Goal: Information Seeking & Learning: Learn about a topic

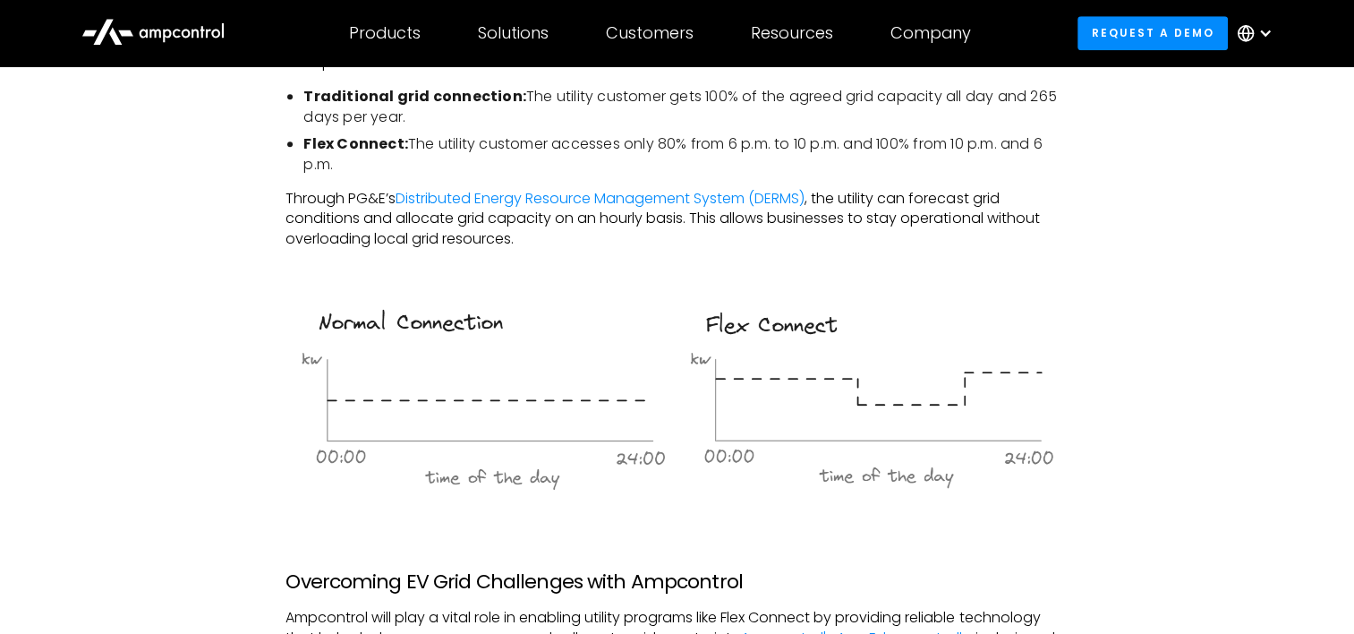
scroll to position [1521, 0]
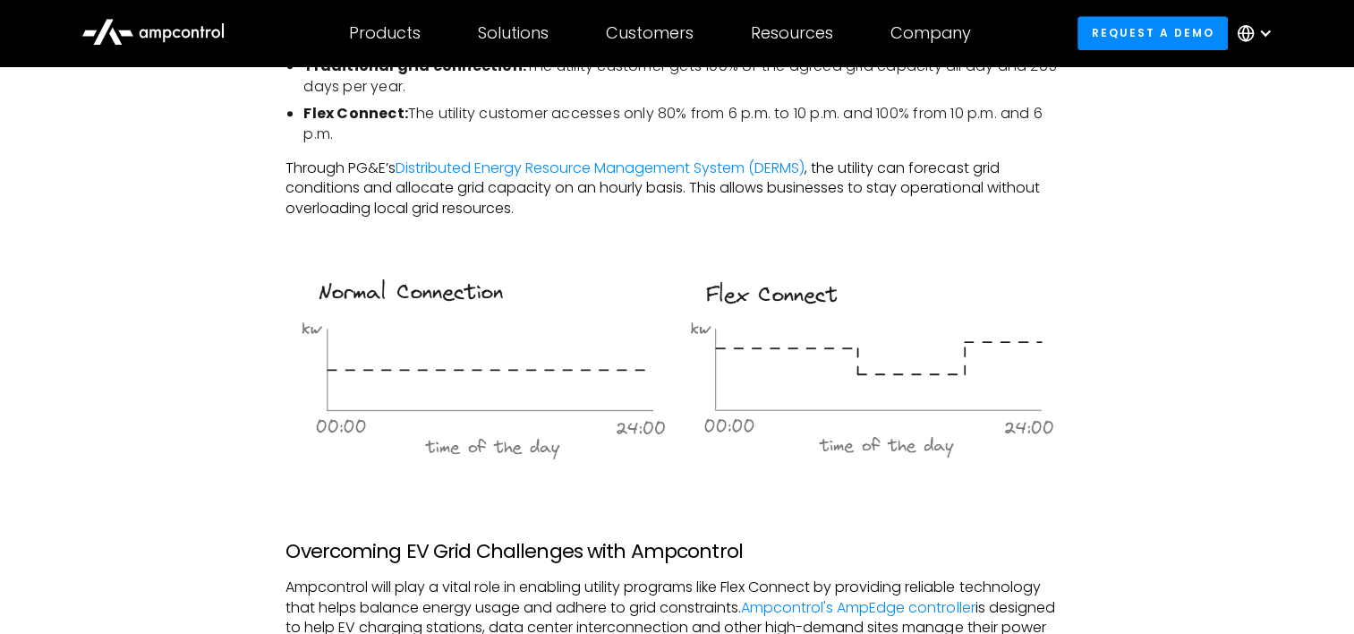
click at [626, 218] on p "Through PG&E’s Distributed Energy Resource Management System (DERMS) , the util…" at bounding box center [676, 188] width 782 height 60
click at [605, 178] on link "Distributed Energy Resource Management System (DERMS)" at bounding box center [599, 167] width 409 height 21
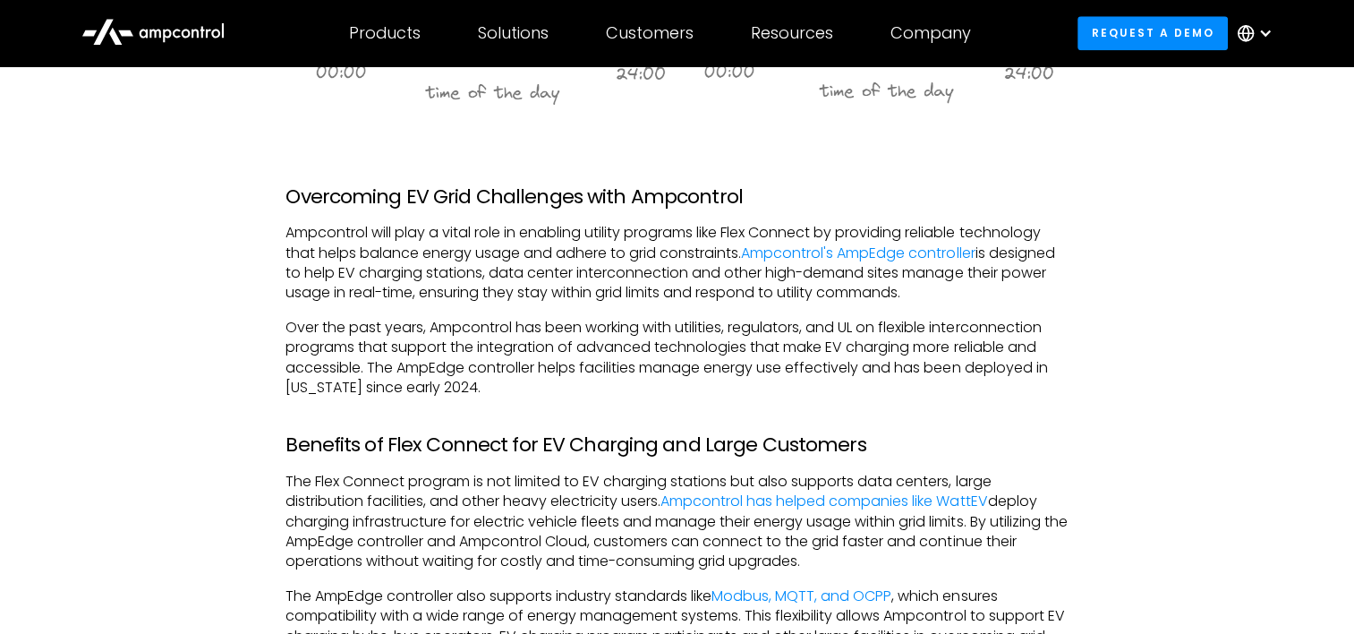
scroll to position [1879, 0]
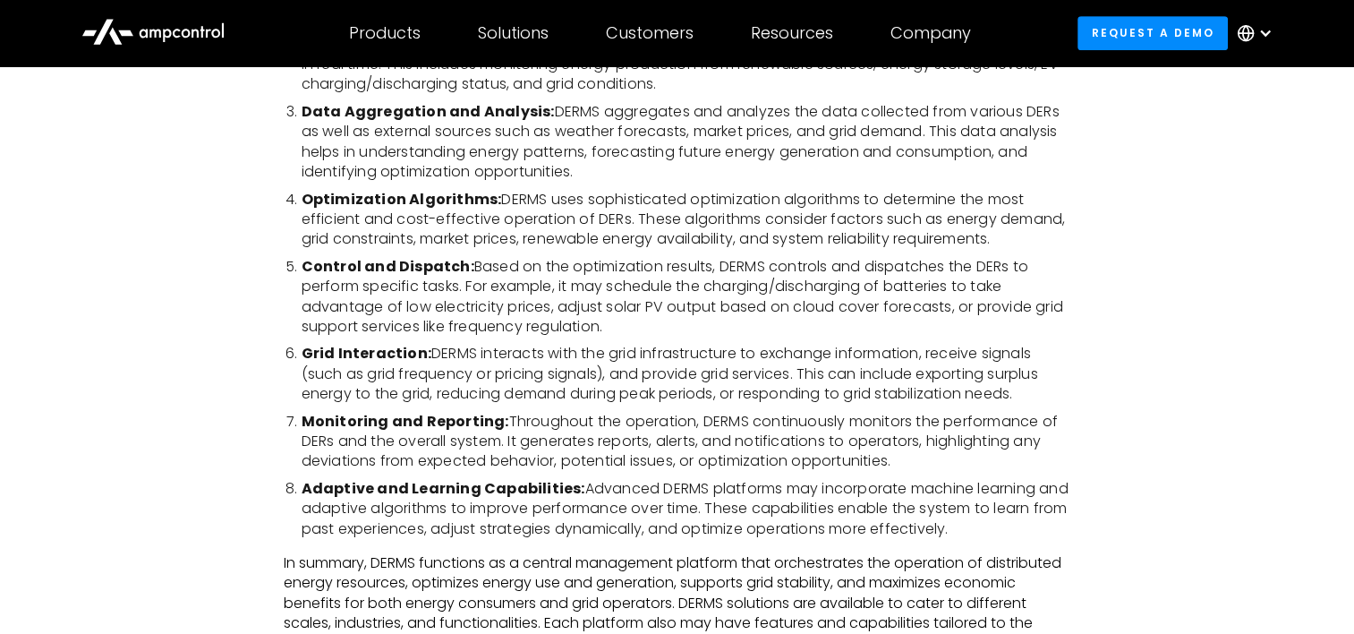
scroll to position [895, 0]
